Goal: Task Accomplishment & Management: Use online tool/utility

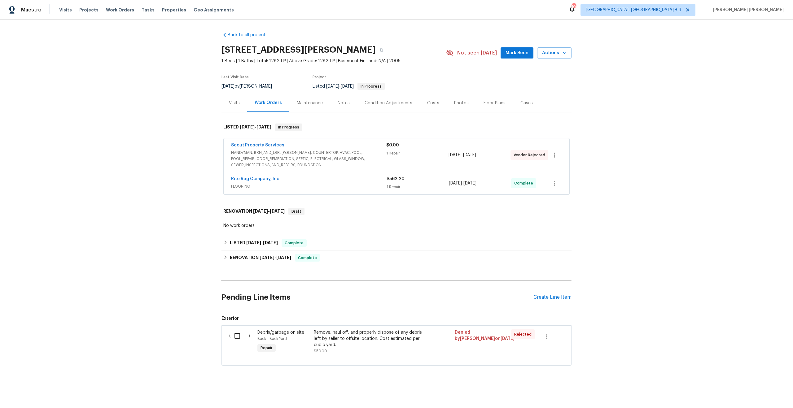
click at [332, 189] on span "FLOORING" at bounding box center [308, 186] width 155 height 6
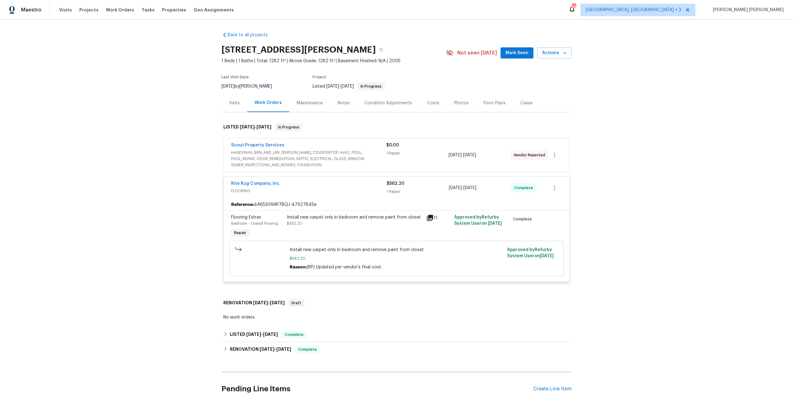
click at [427, 220] on icon at bounding box center [430, 218] width 6 height 6
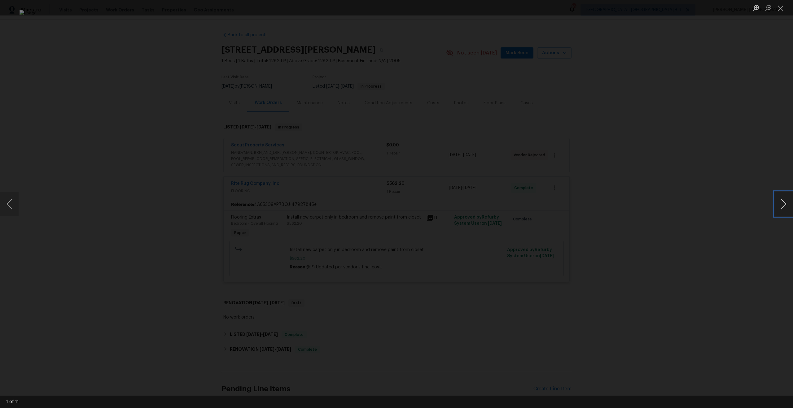
click at [788, 206] on button "Next image" at bounding box center [783, 204] width 19 height 25
click at [784, 204] on button "Next image" at bounding box center [783, 204] width 19 height 25
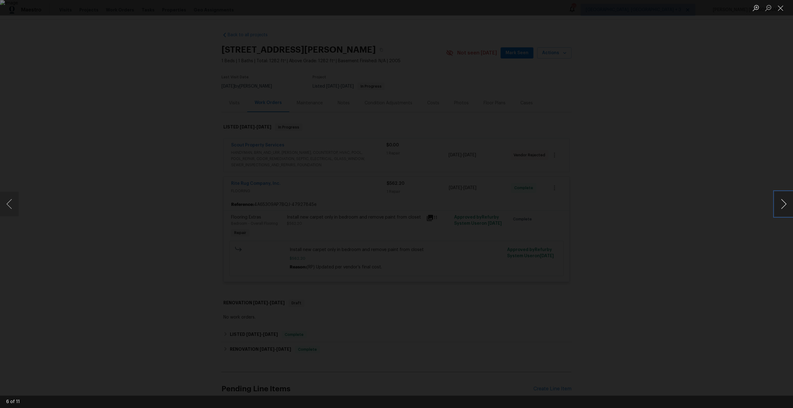
click at [784, 204] on button "Next image" at bounding box center [783, 204] width 19 height 25
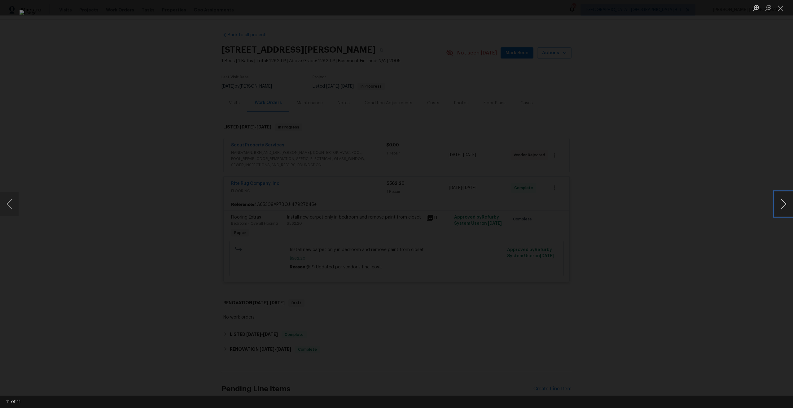
click at [784, 204] on button "Next image" at bounding box center [783, 204] width 19 height 25
click at [683, 148] on div "Lightbox" at bounding box center [396, 204] width 793 height 408
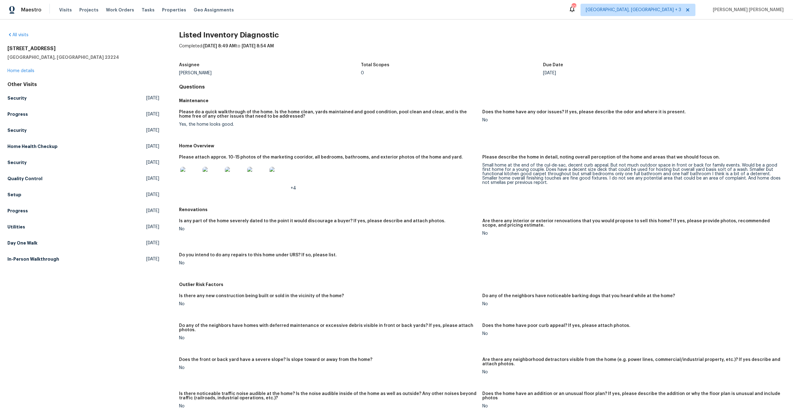
click at [541, 169] on div "Small home at the end of the cul-de-sac, decent curb appeal. But not much outdo…" at bounding box center [631, 174] width 298 height 22
click at [463, 143] on h5 "Home Overview" at bounding box center [482, 146] width 606 height 6
click at [188, 177] on img at bounding box center [190, 177] width 20 height 20
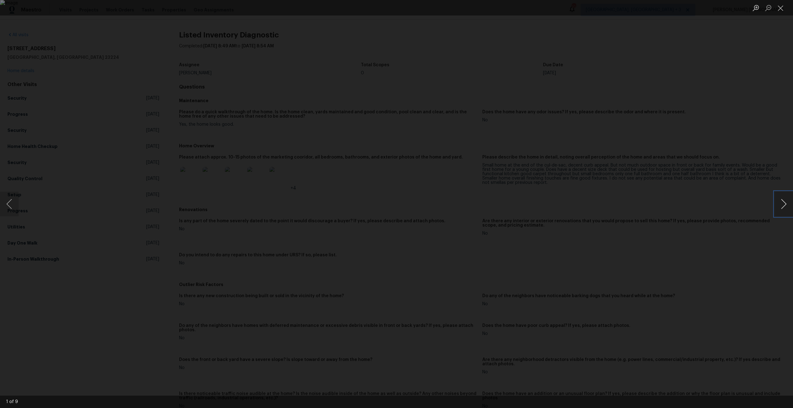
click at [785, 204] on button "Next image" at bounding box center [783, 204] width 19 height 25
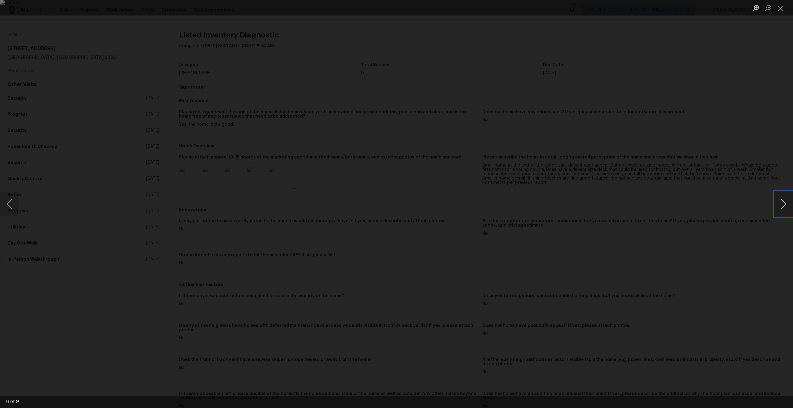
click at [785, 204] on button "Next image" at bounding box center [783, 204] width 19 height 25
click at [13, 204] on button "Previous image" at bounding box center [9, 204] width 19 height 25
click at [781, 205] on button "Next image" at bounding box center [783, 204] width 19 height 25
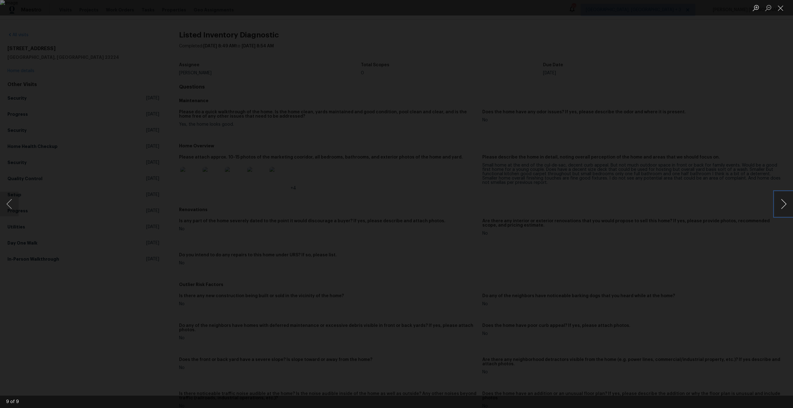
click at [781, 205] on button "Next image" at bounding box center [783, 204] width 19 height 25
click at [645, 182] on div "Lightbox" at bounding box center [396, 204] width 793 height 408
